Goal: Information Seeking & Learning: Check status

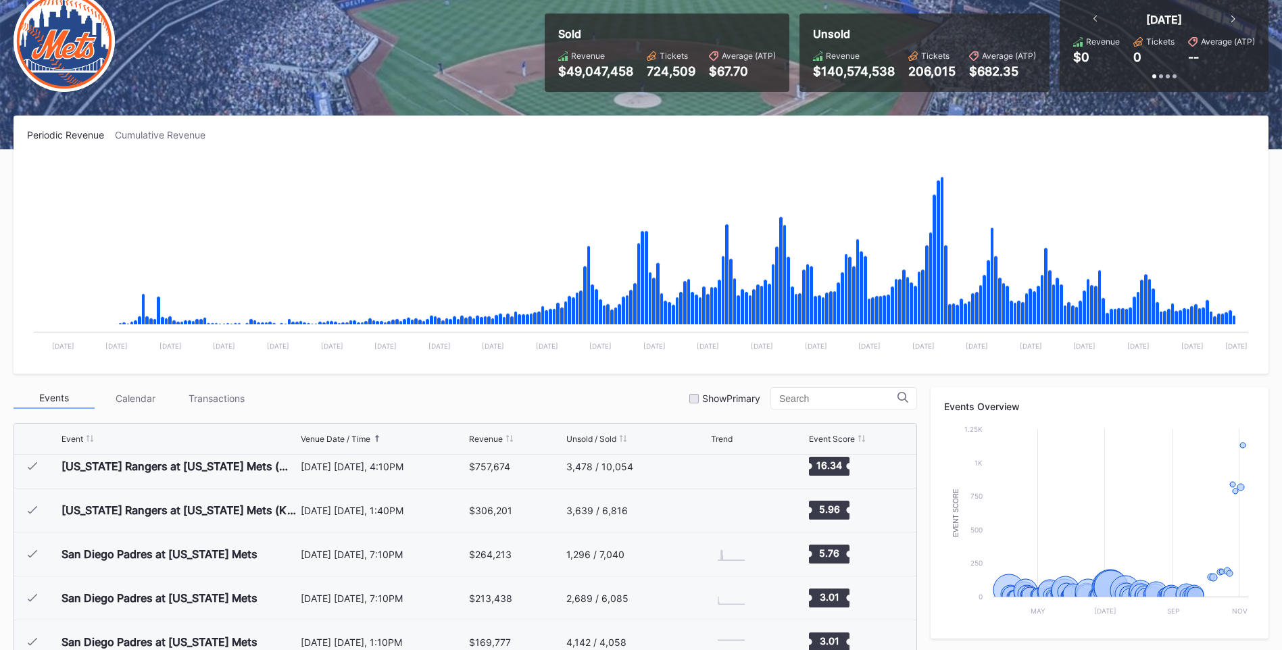
scroll to position [338, 0]
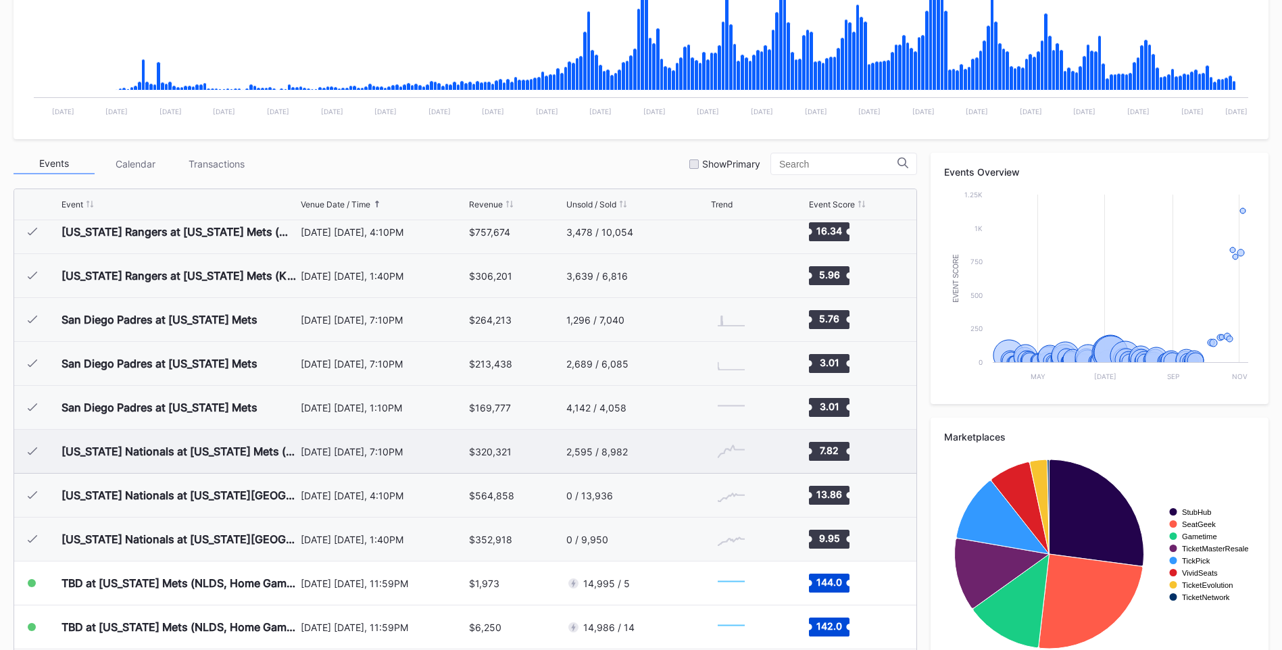
click at [943, 414] on div "Events Overview Created with Highcharts 11.2.0 Event Score Chart title May [DAT…" at bounding box center [1099, 411] width 338 height 516
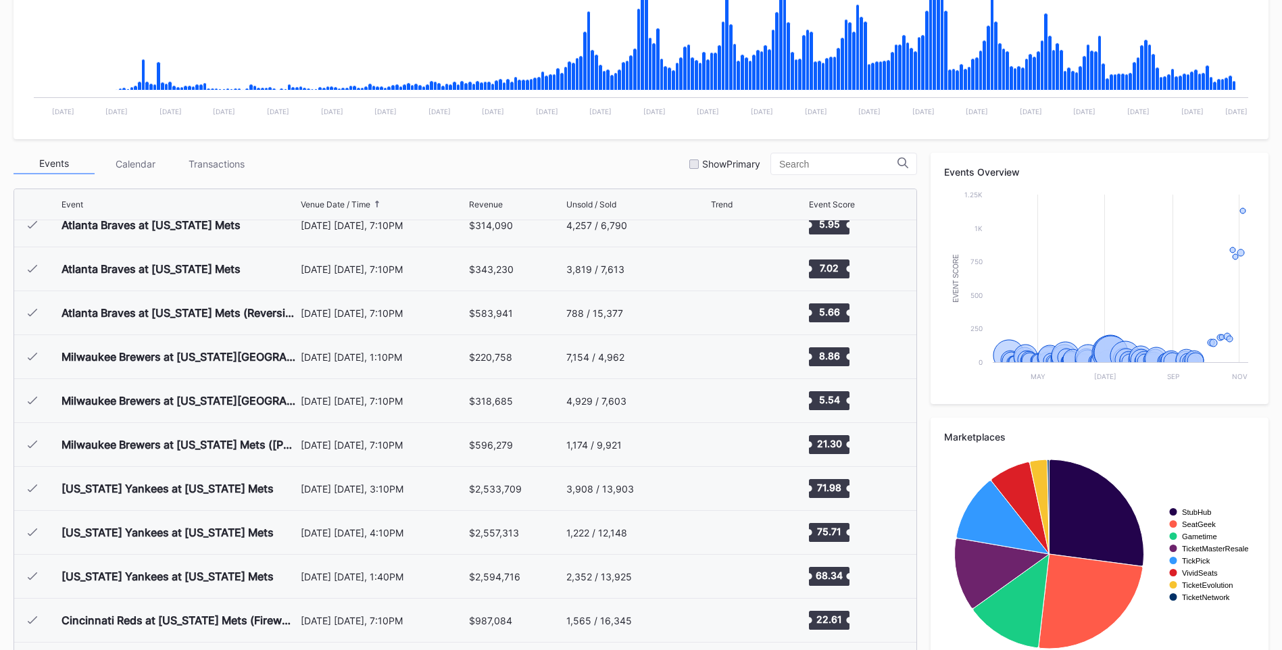
scroll to position [0, 0]
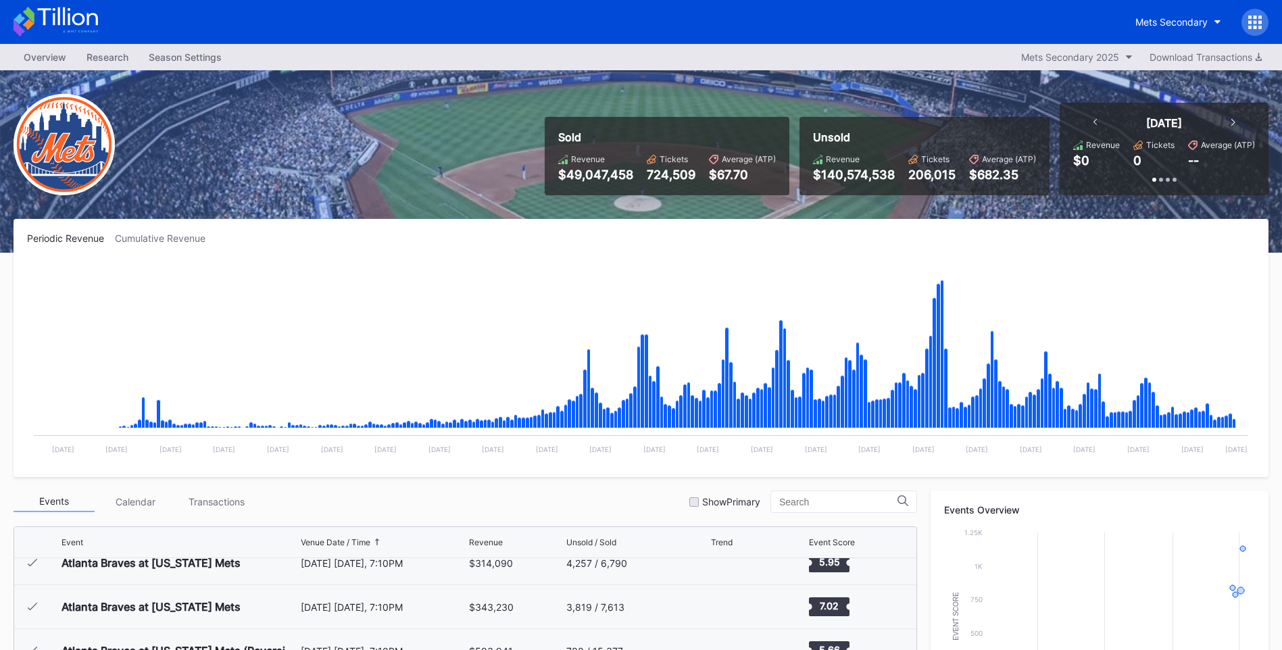
drag, startPoint x: 392, startPoint y: 266, endPoint x: 492, endPoint y: 326, distance: 116.7
click at [392, 266] on rect "Chart title" at bounding box center [640, 362] width 1227 height 203
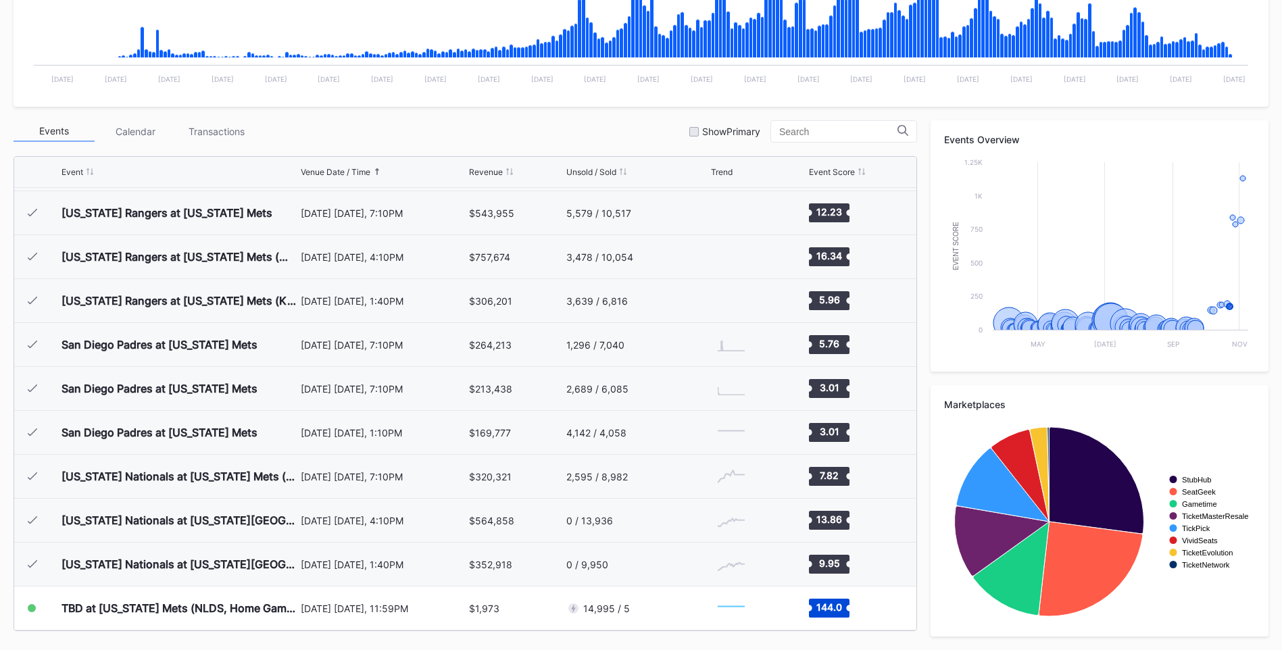
scroll to position [3104, 0]
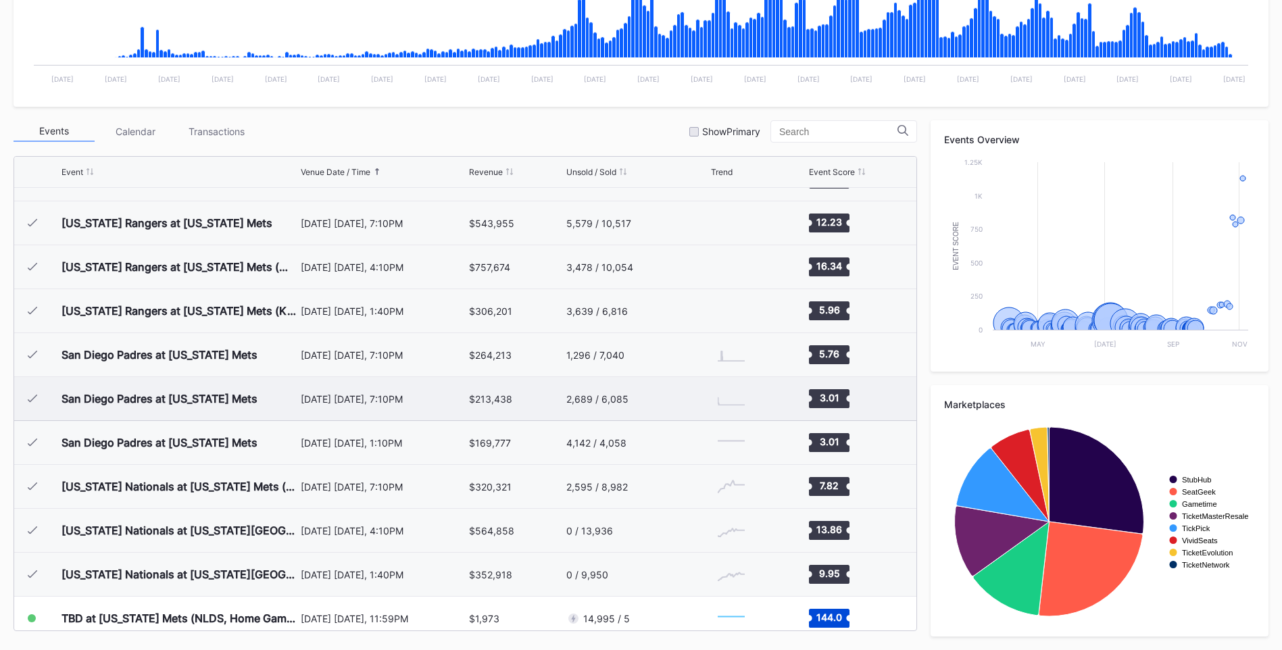
click at [482, 390] on div "$213,438" at bounding box center [516, 398] width 94 height 43
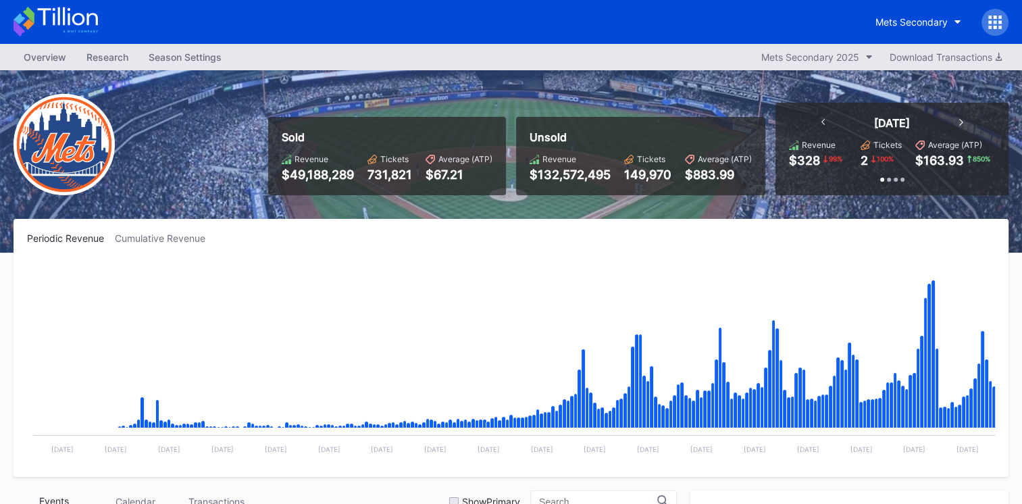
scroll to position [3509, 0]
